Goal: Navigation & Orientation: Find specific page/section

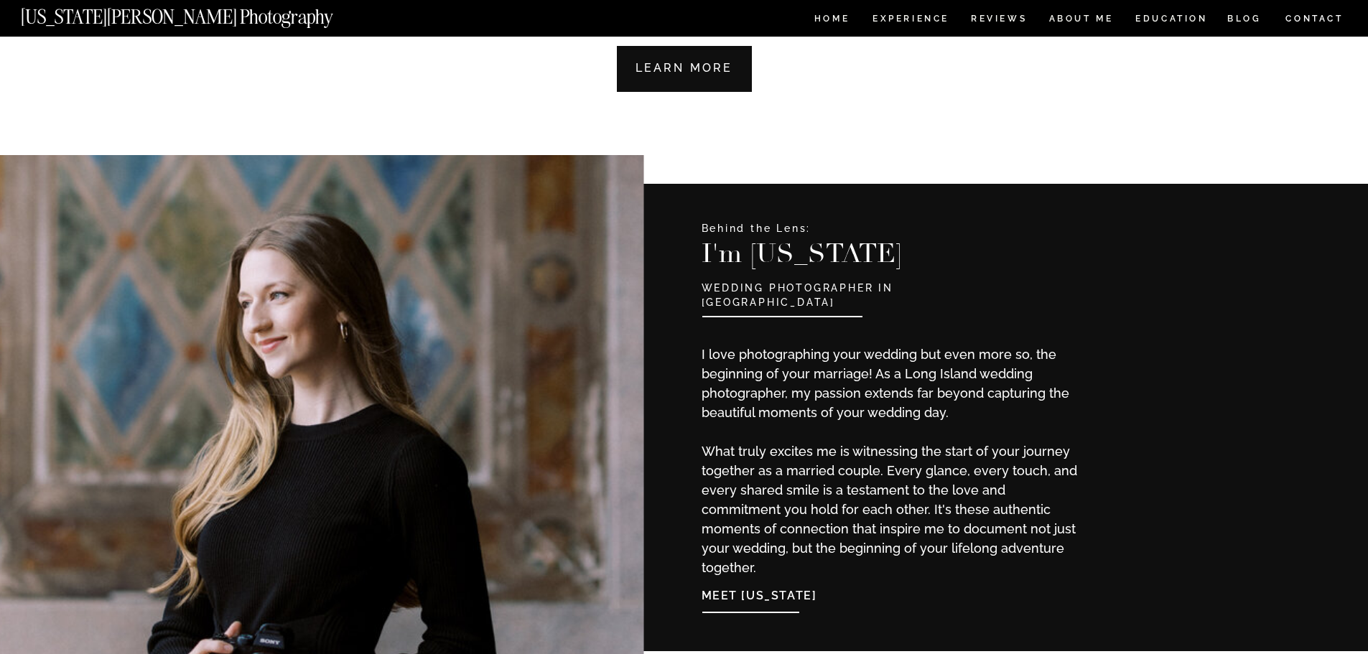
scroll to position [1077, 0]
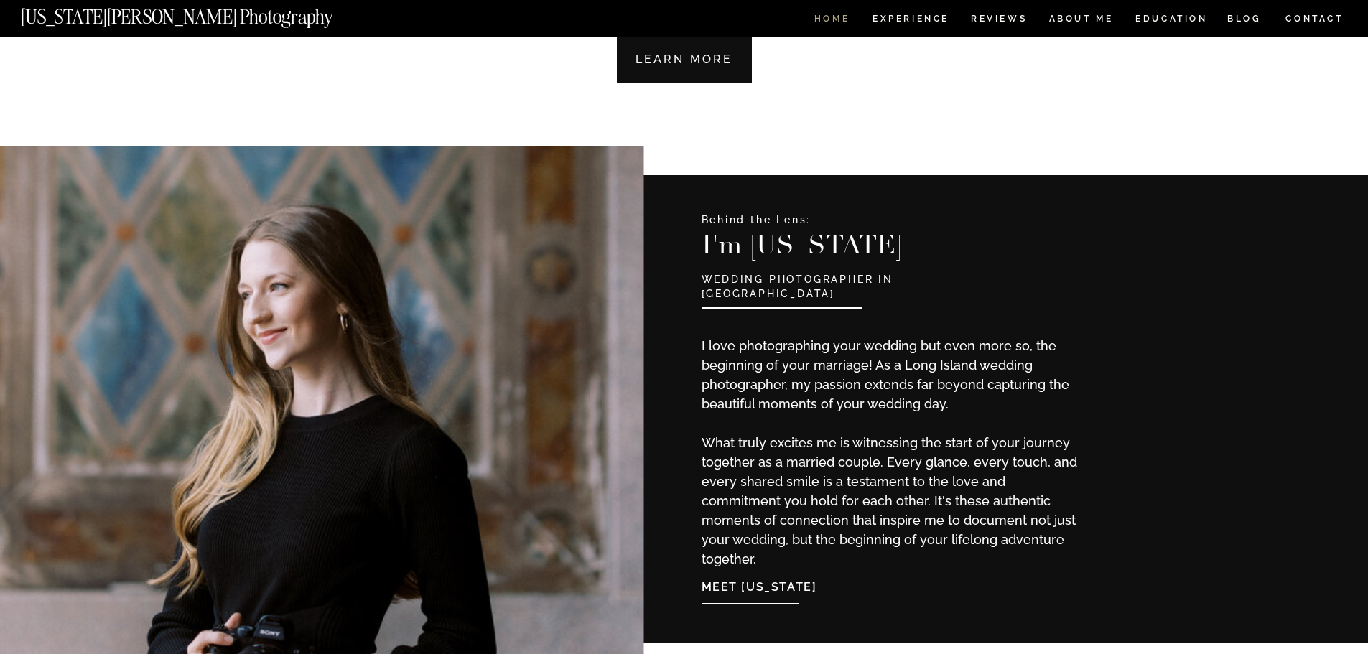
click at [830, 19] on nav "HOME" at bounding box center [832, 20] width 41 height 12
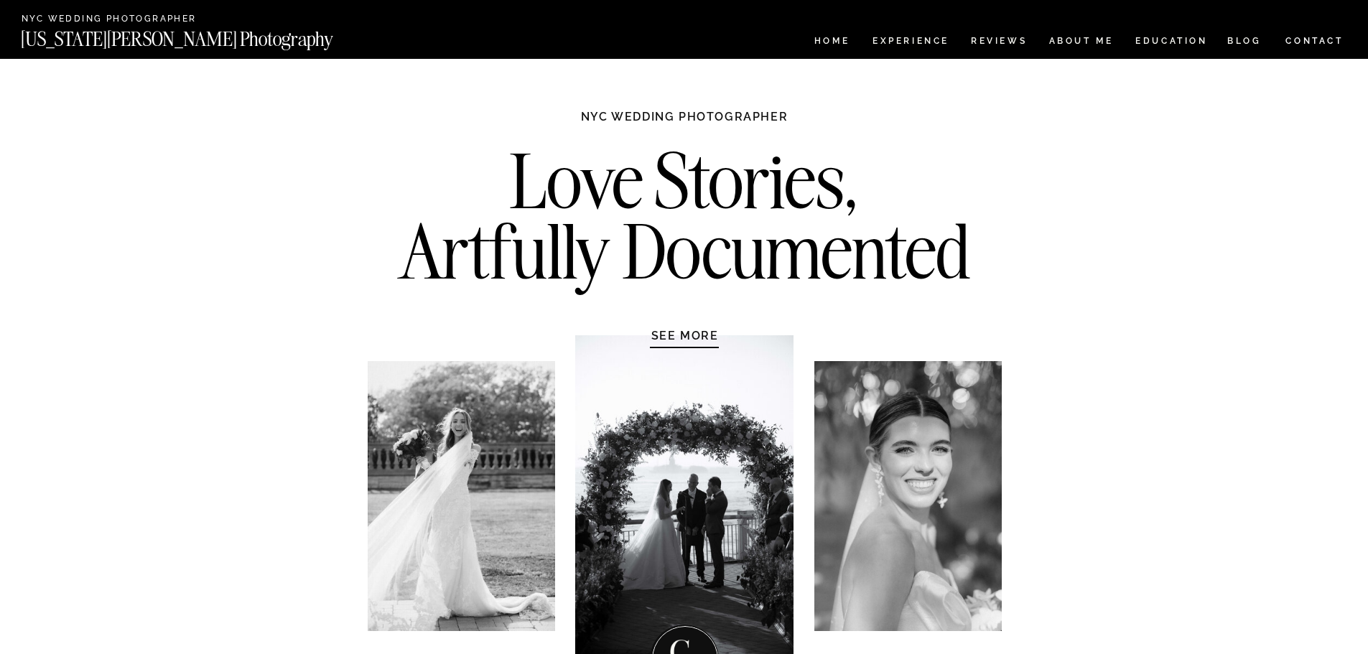
click at [687, 334] on h1 "SEE MORE" at bounding box center [685, 335] width 136 height 14
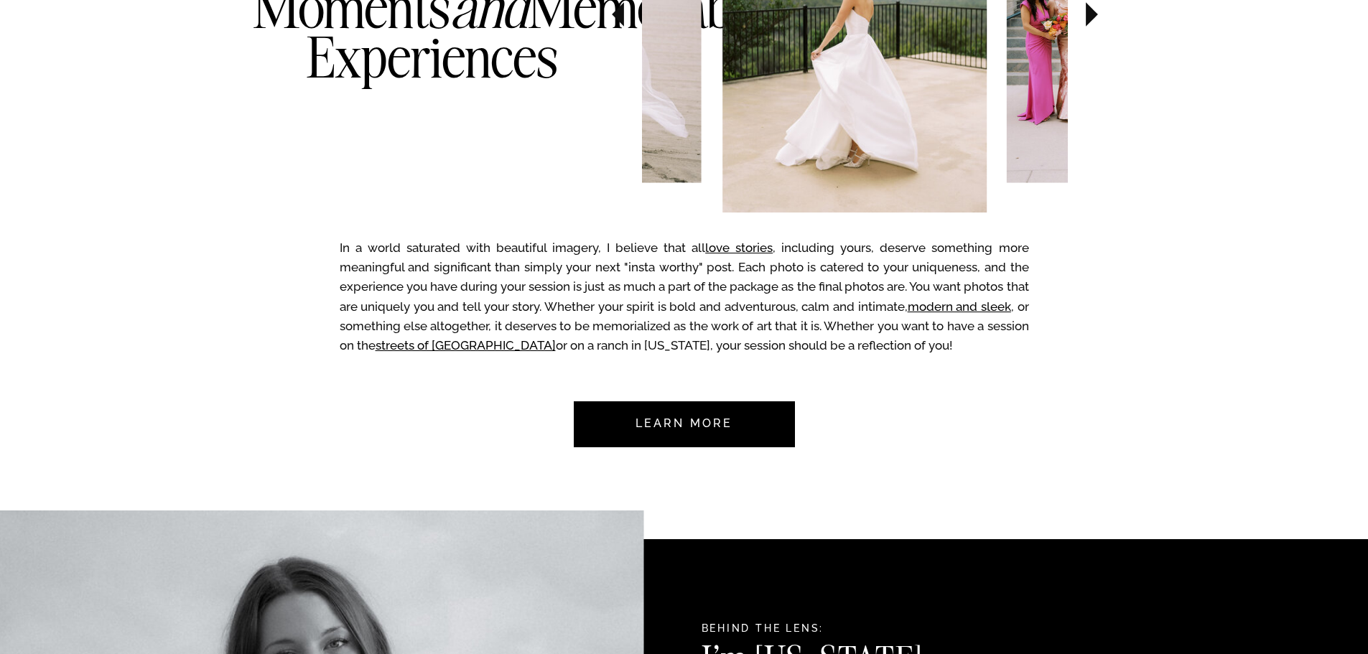
click at [708, 416] on nav "Learn more" at bounding box center [684, 424] width 135 height 46
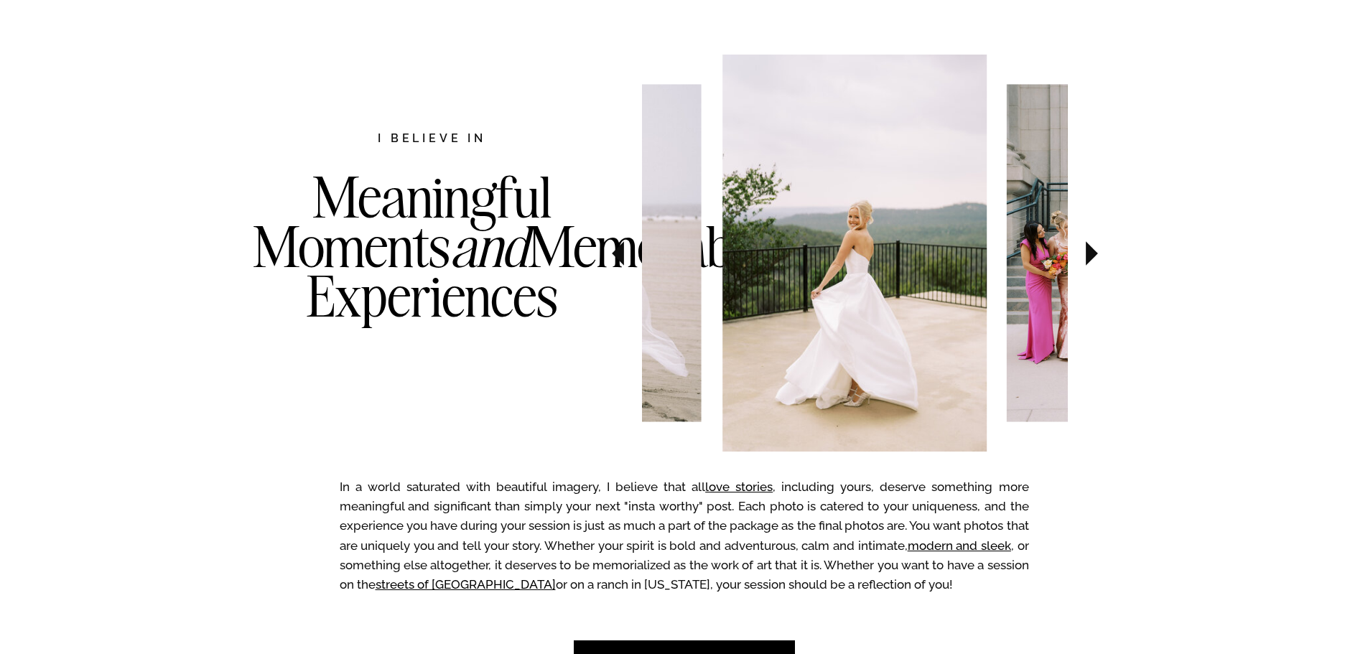
scroll to position [706, 0]
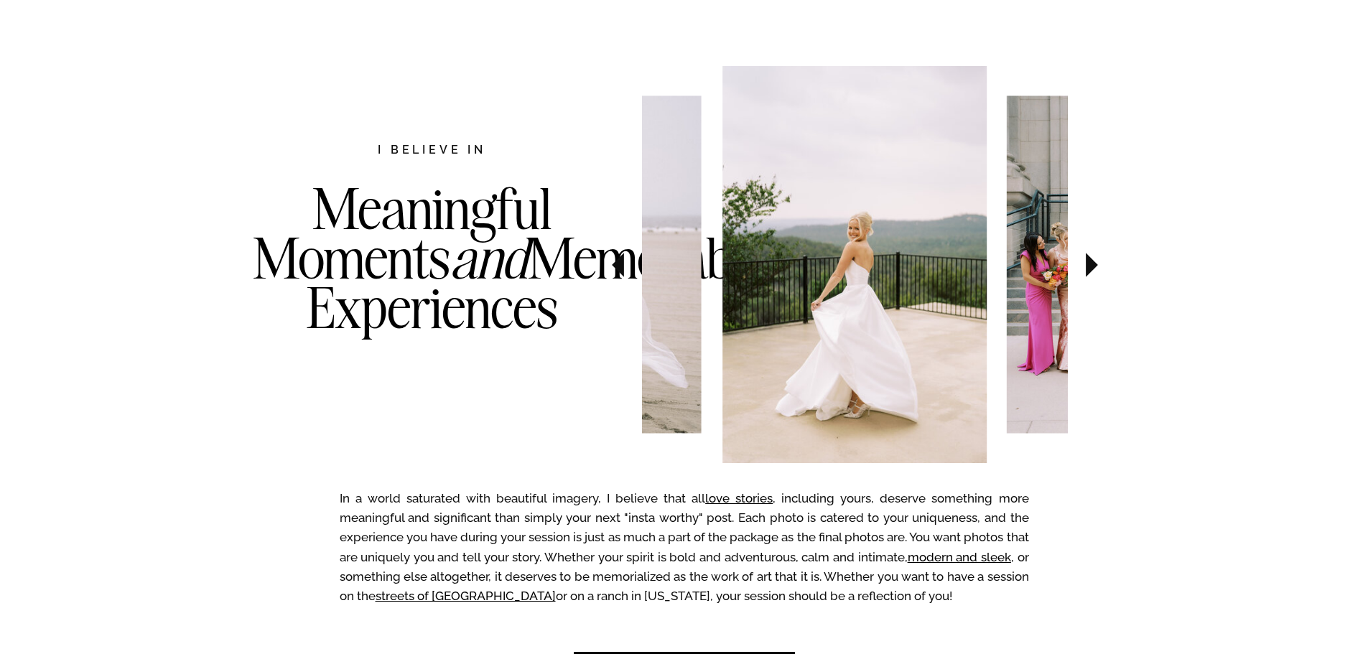
click at [1088, 255] on icon at bounding box center [1092, 265] width 48 height 50
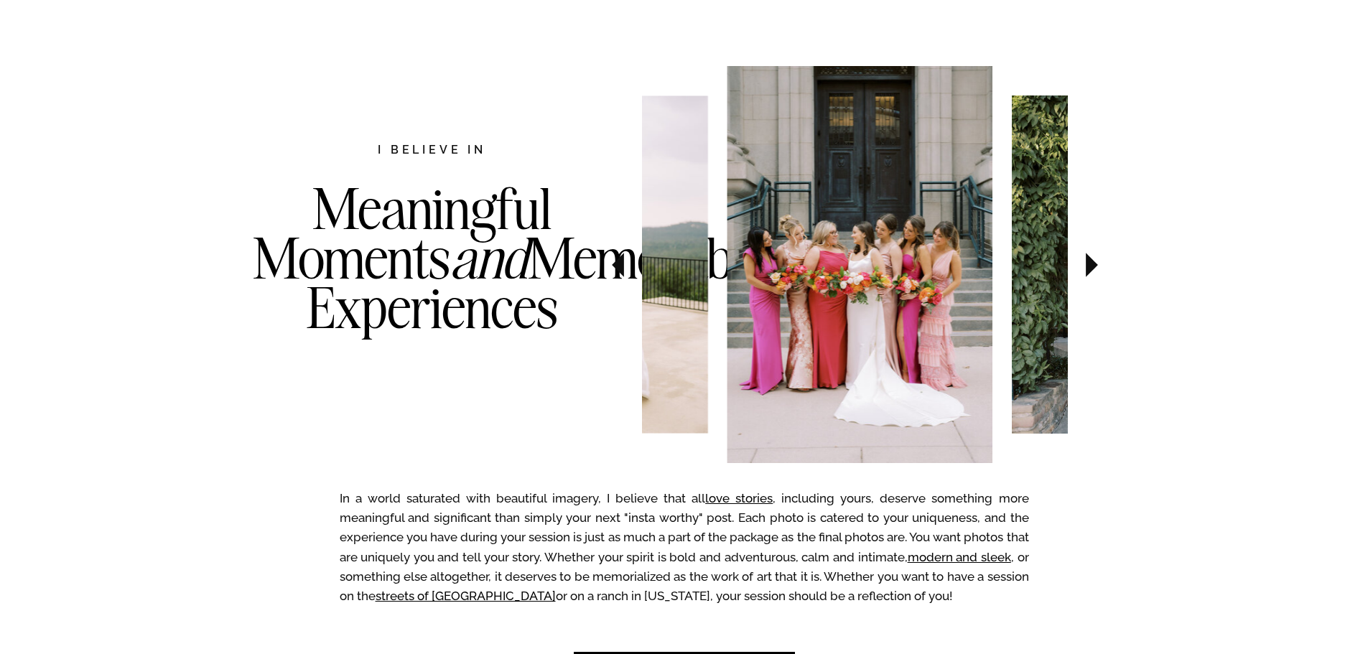
click at [1088, 257] on icon at bounding box center [1092, 265] width 12 height 24
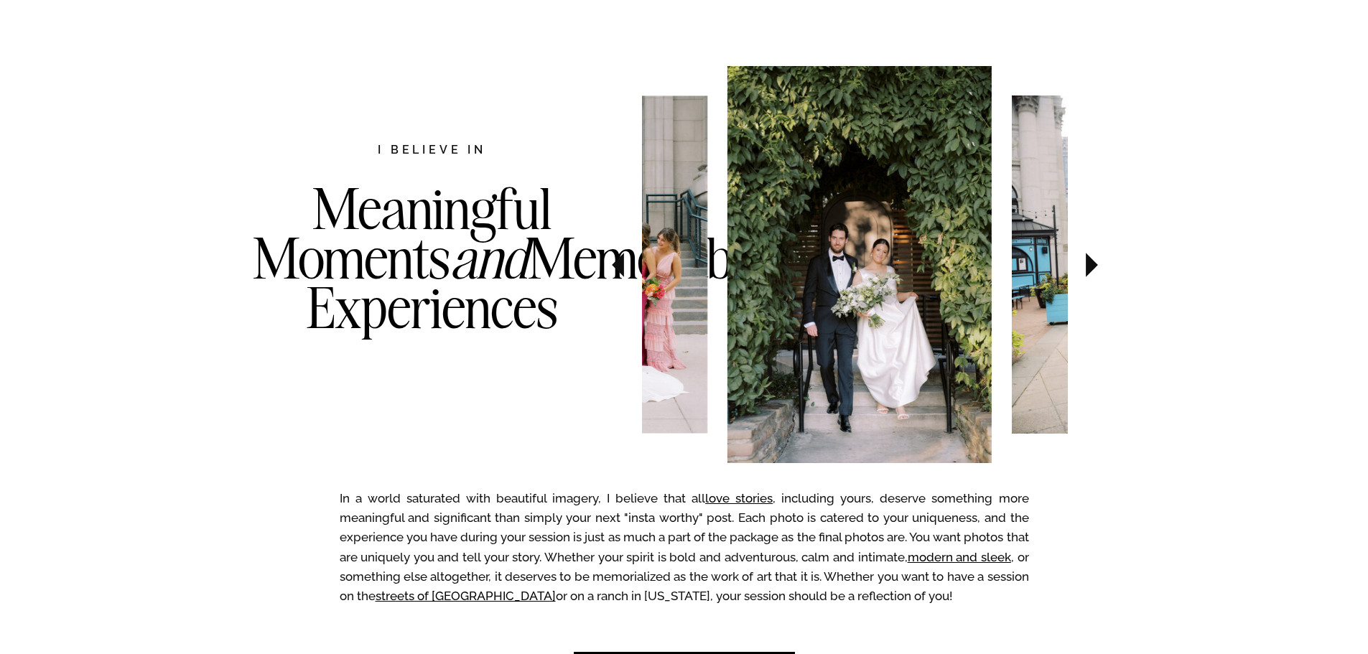
click at [1088, 257] on icon at bounding box center [1092, 265] width 12 height 24
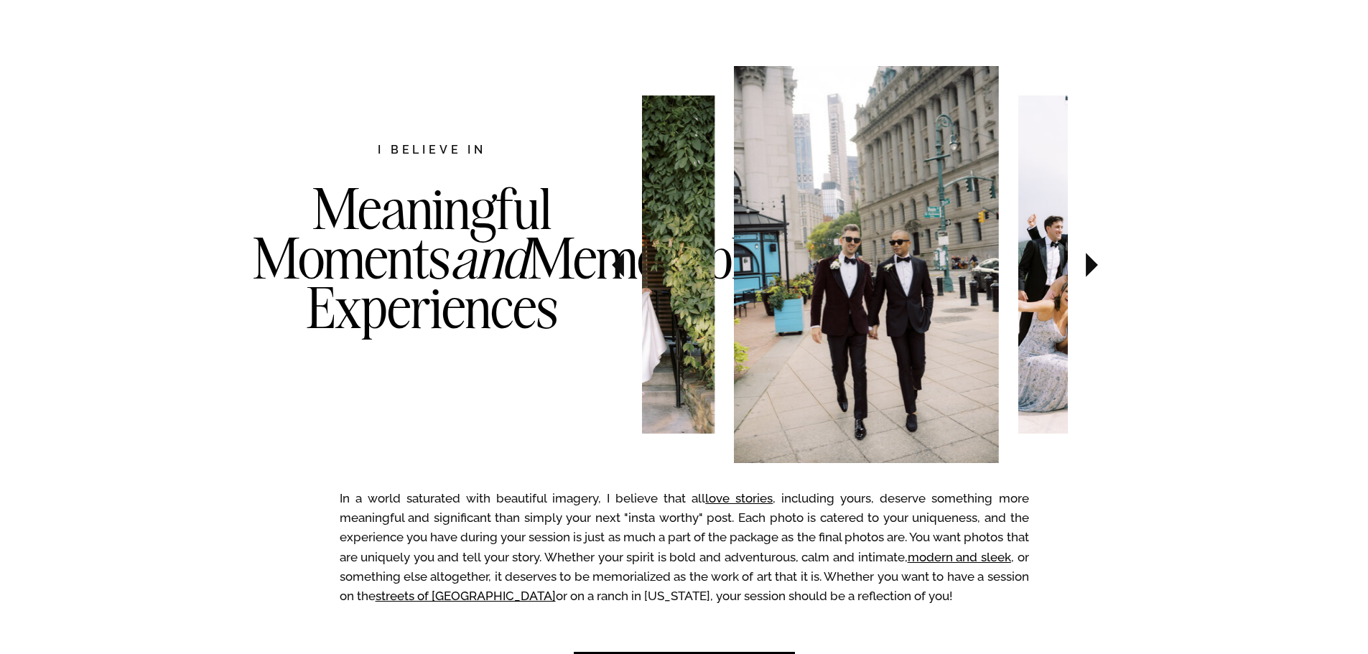
click at [1088, 257] on icon at bounding box center [1092, 265] width 12 height 24
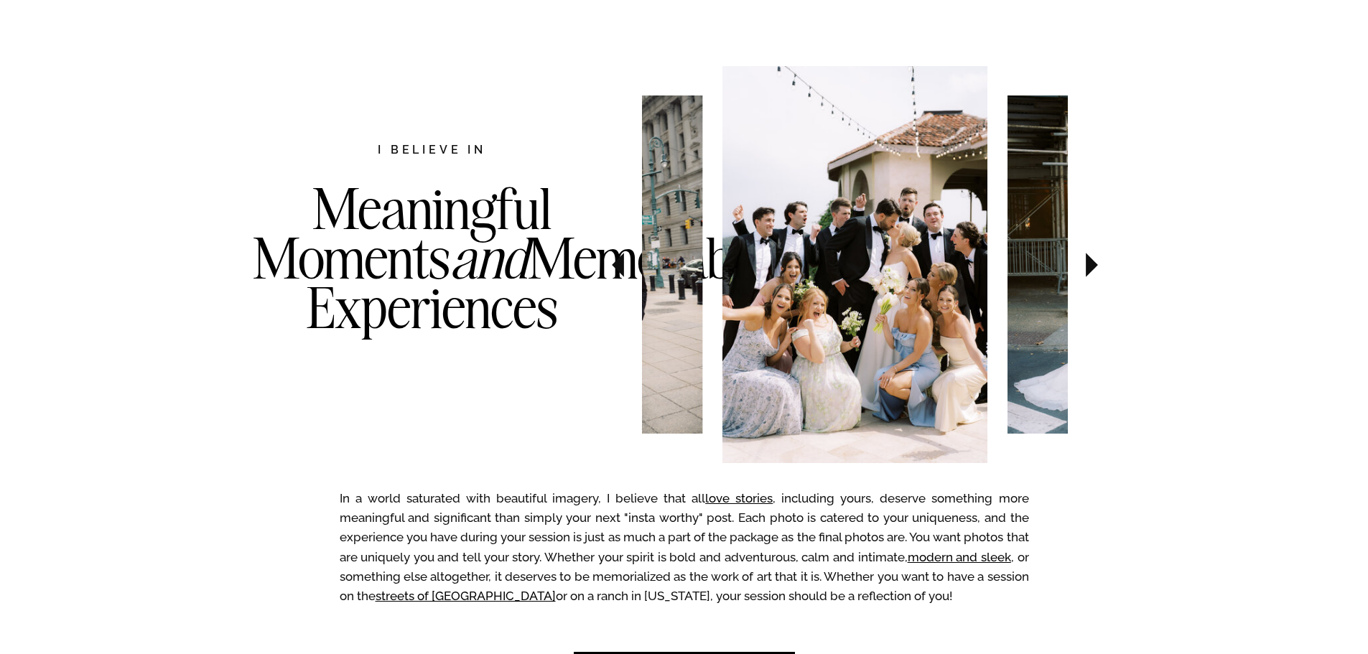
click at [1088, 257] on icon at bounding box center [1092, 265] width 12 height 24
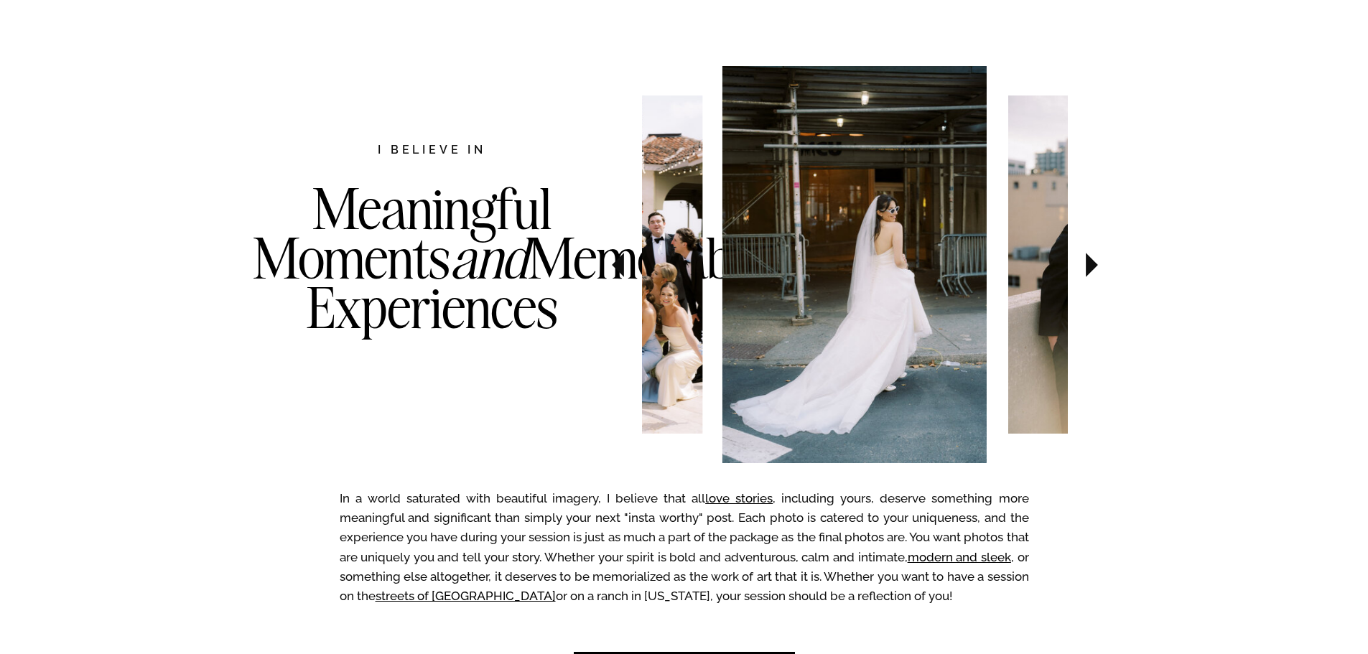
click at [1088, 257] on icon at bounding box center [1092, 265] width 12 height 24
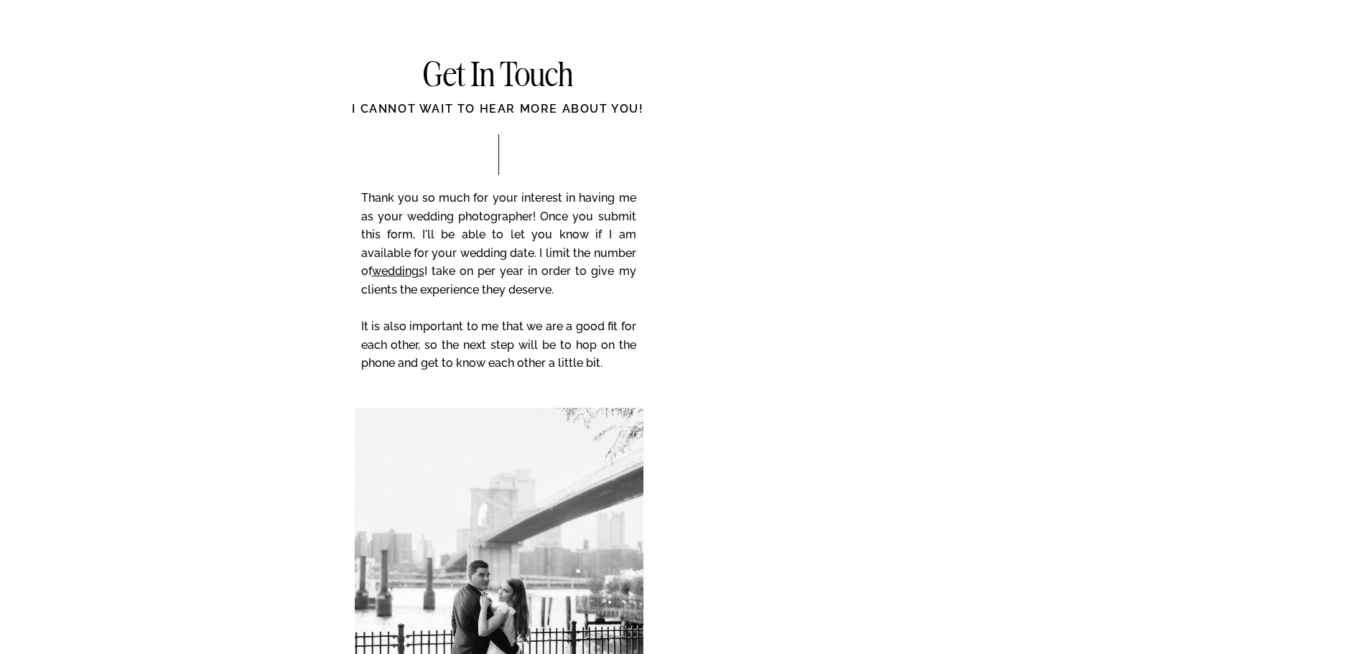
scroll to position [6093, 0]
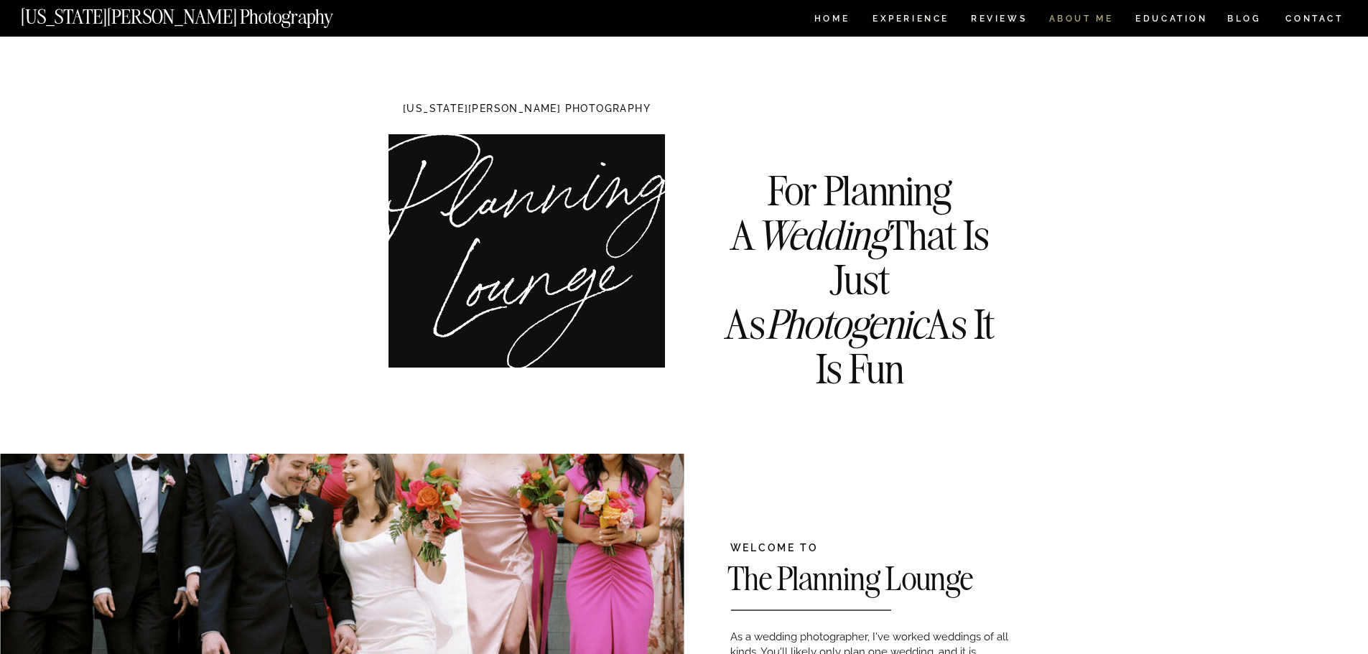
click at [1087, 14] on nav "ABOUT ME" at bounding box center [1081, 20] width 65 height 12
